Goal: Information Seeking & Learning: Learn about a topic

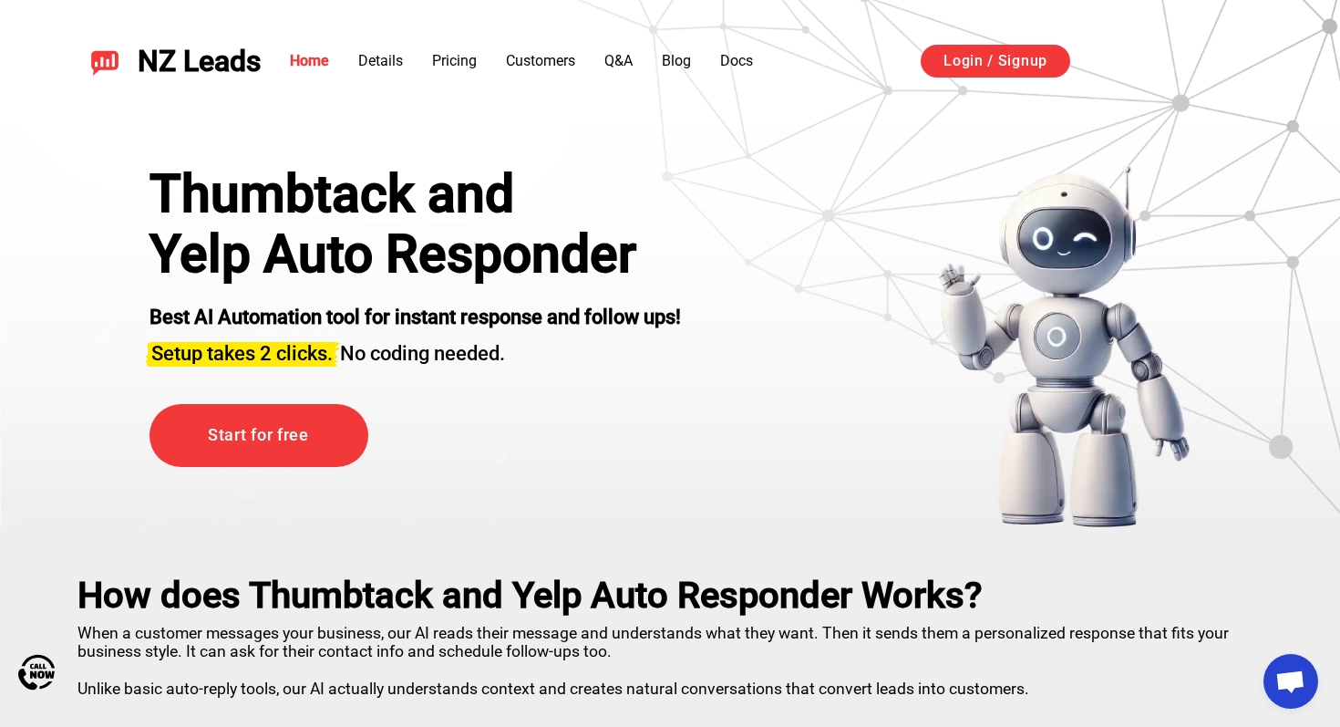
click at [814, 293] on div "Thumbtack and Yelp Auto Responder Best AI Automation tool for instant response …" at bounding box center [670, 346] width 1133 height 365
click at [375, 56] on link "Details" at bounding box center [380, 60] width 45 height 17
click at [735, 58] on link "Docs" at bounding box center [736, 60] width 33 height 17
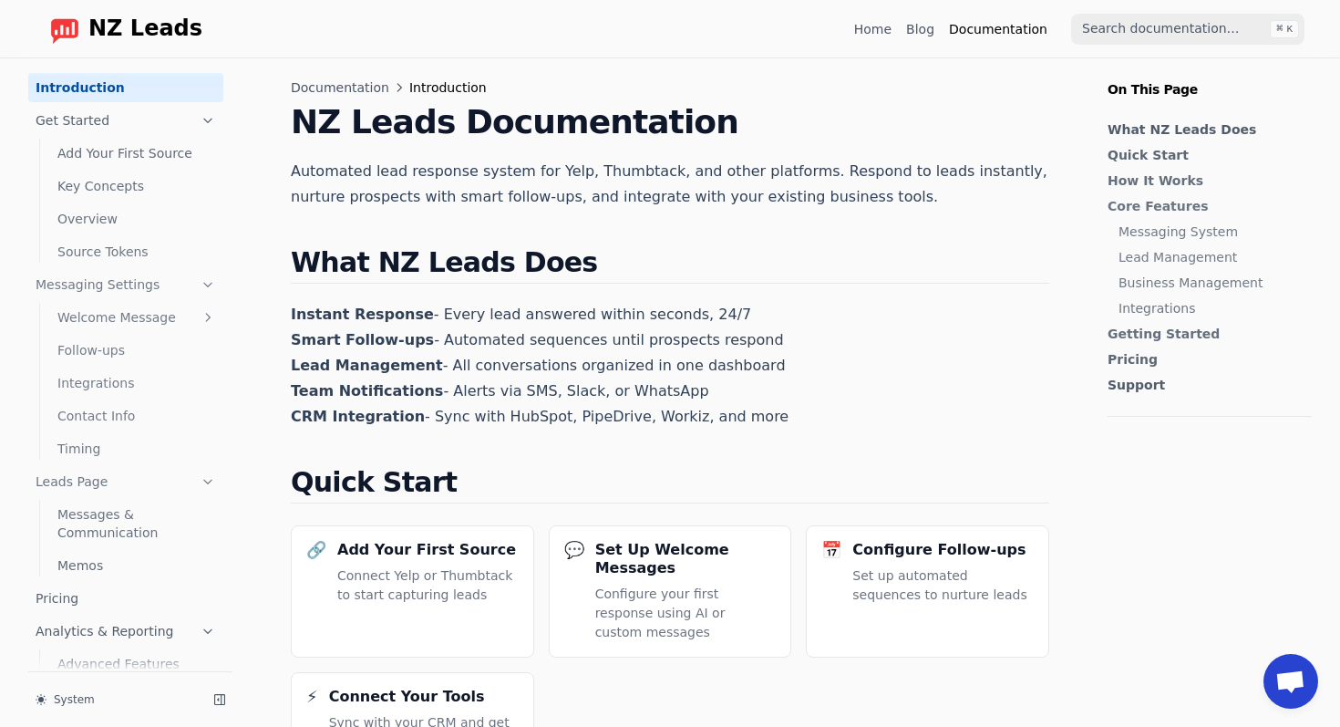
click at [115, 181] on link "Key Concepts" at bounding box center [136, 185] width 173 height 29
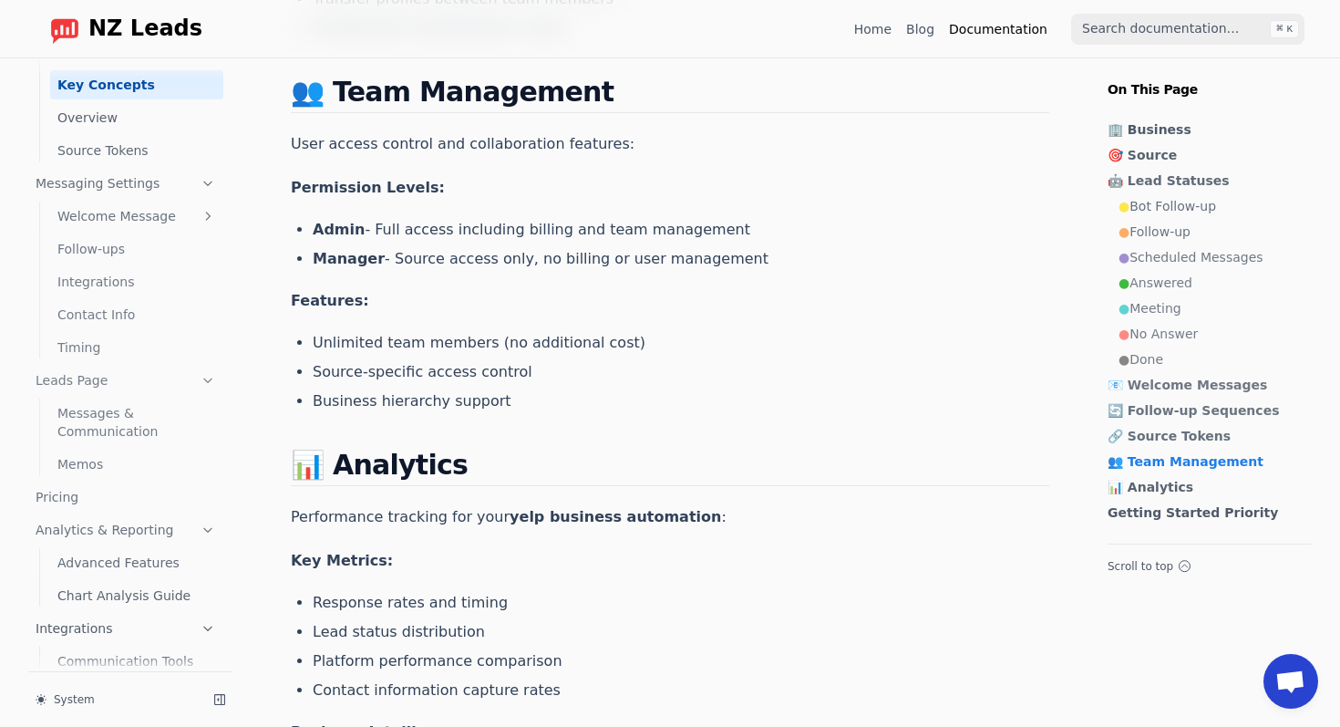
scroll to position [168, 0]
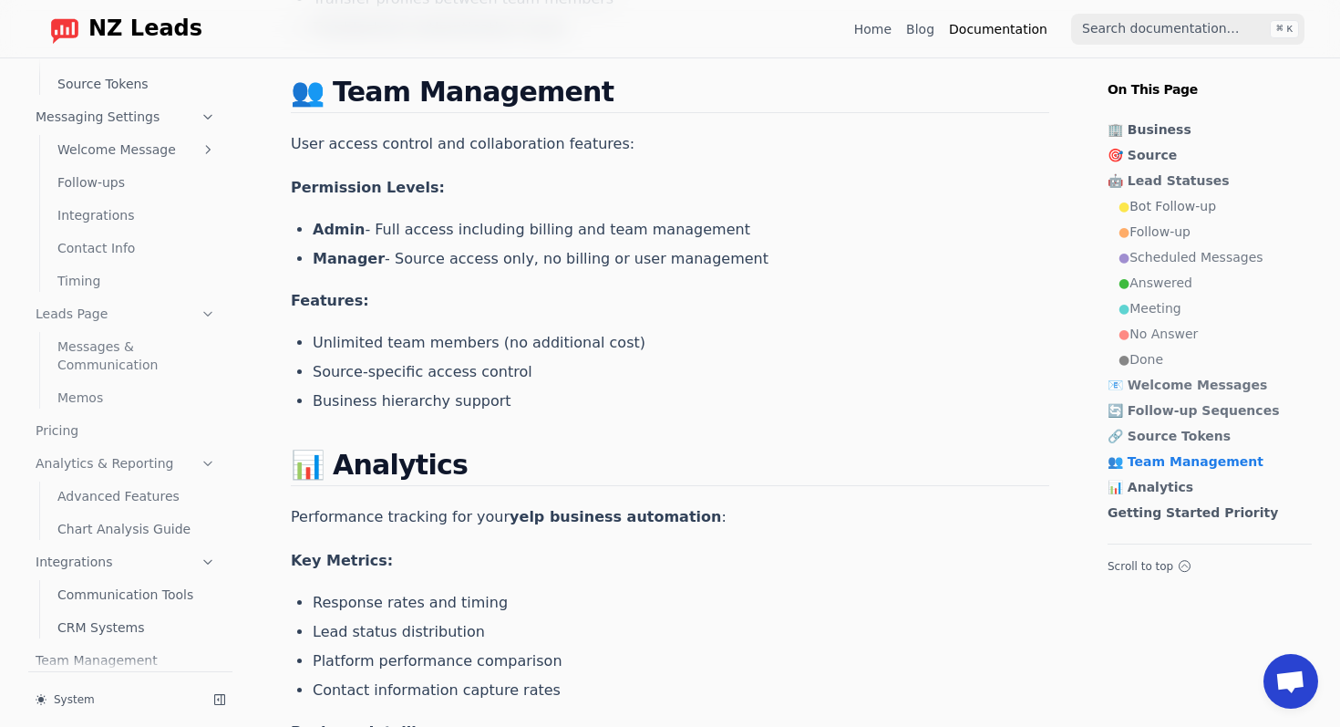
click at [87, 547] on link "Integrations" at bounding box center [125, 561] width 195 height 29
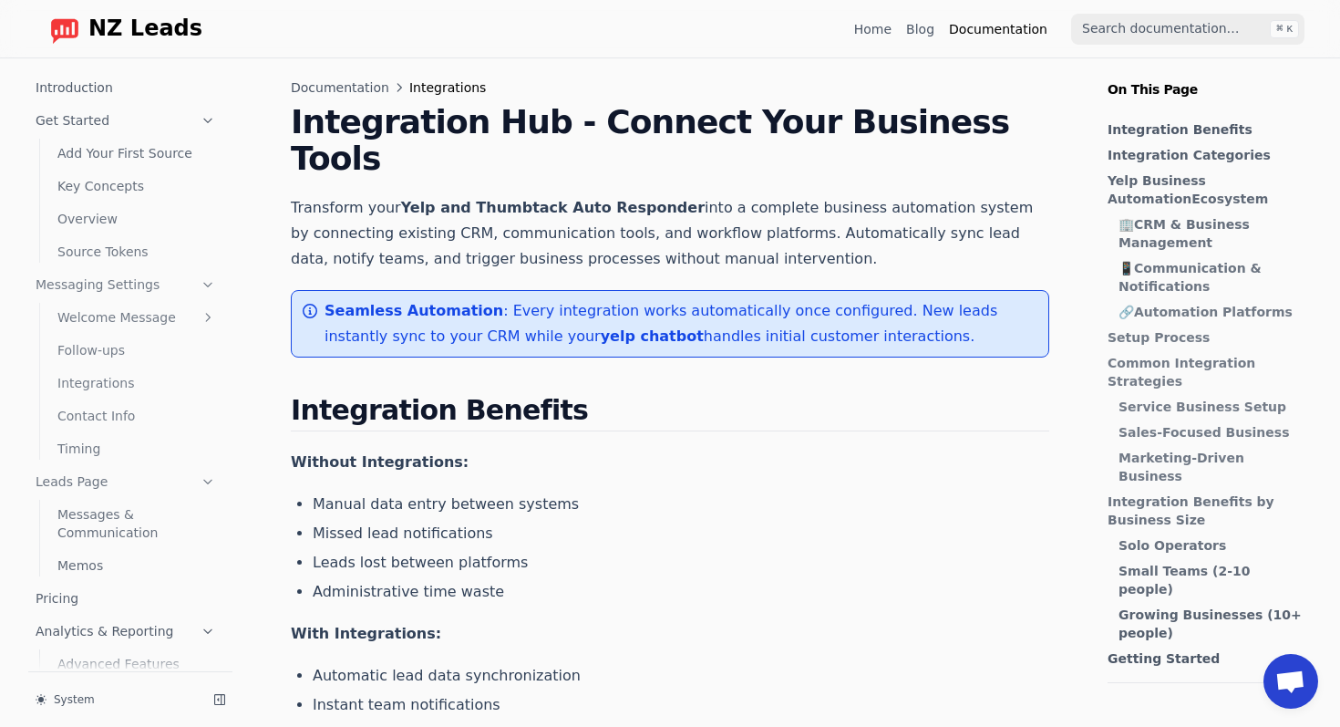
scroll to position [168, 0]
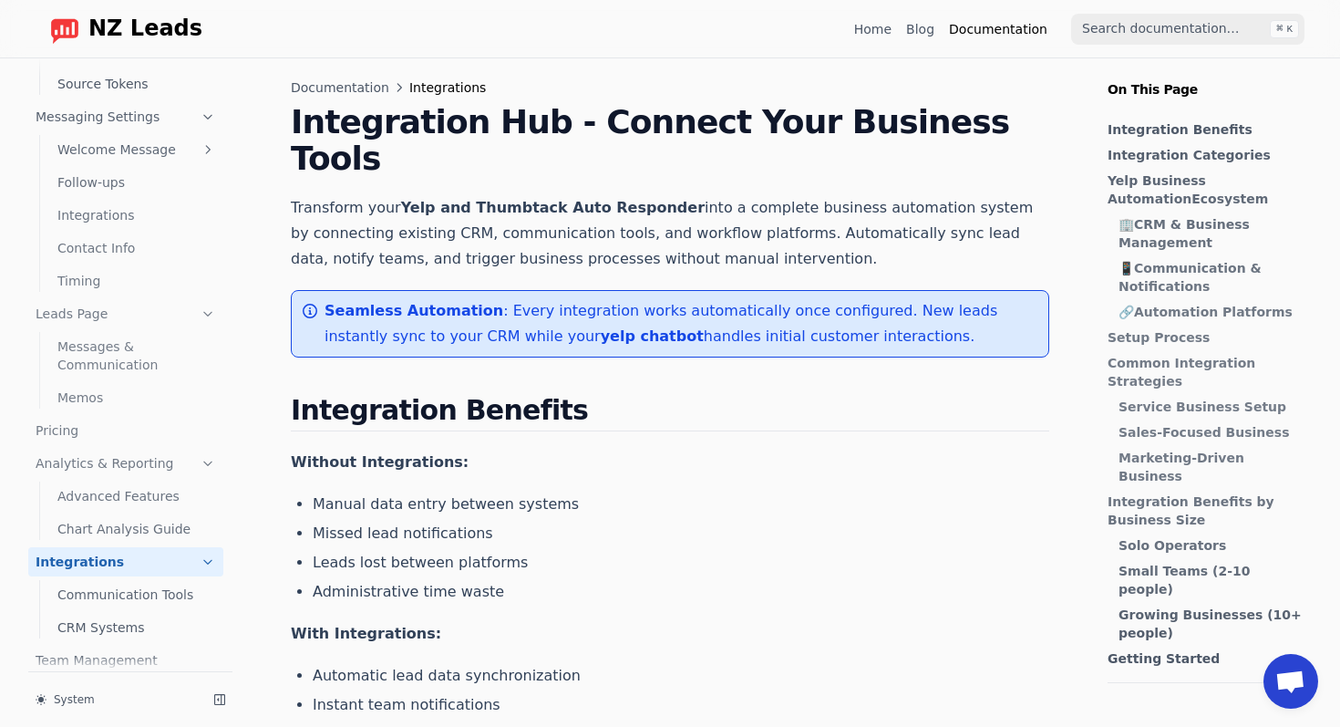
click at [93, 580] on link "Communication Tools" at bounding box center [136, 594] width 173 height 29
